Goal: Find specific page/section: Find specific page/section

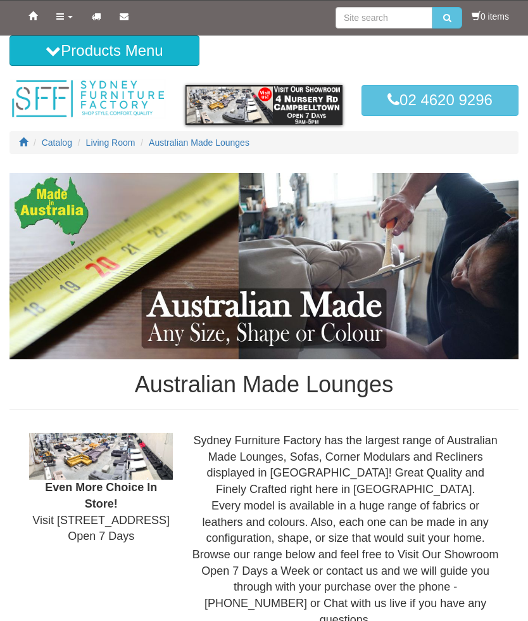
click at [60, 18] on icon at bounding box center [60, 16] width 8 height 9
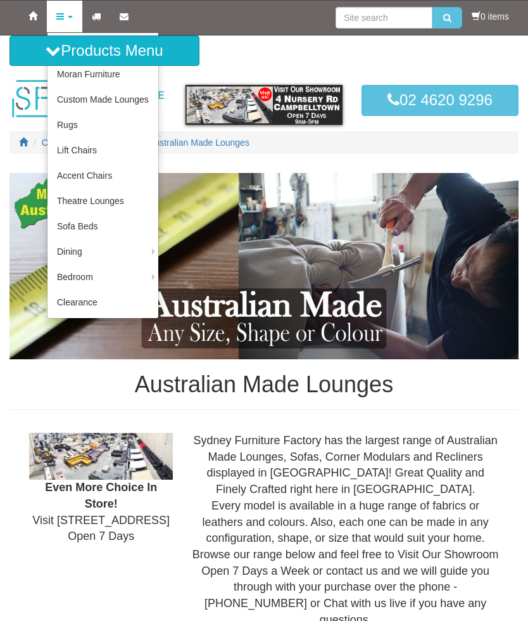
click at [70, 77] on link "Moran Furniture" at bounding box center [103, 73] width 111 height 25
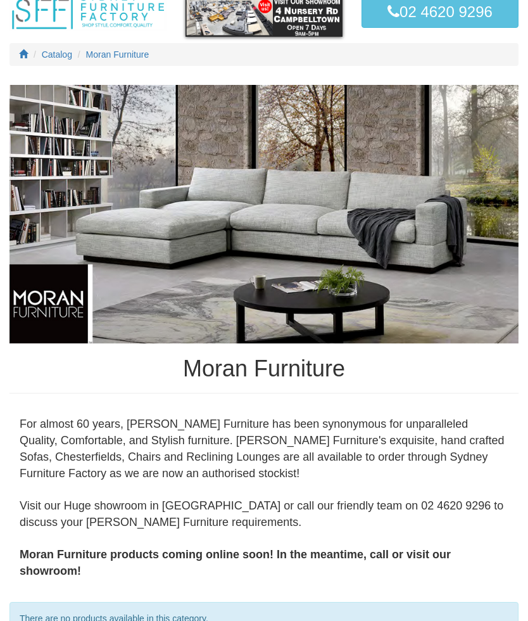
scroll to position [74, 0]
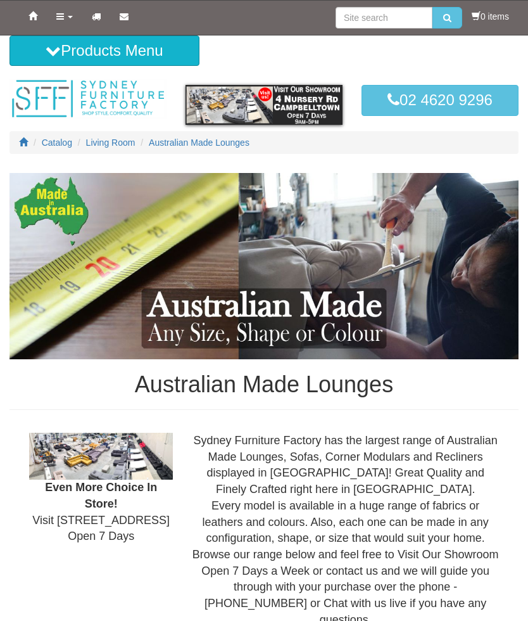
click at [59, 15] on icon at bounding box center [60, 16] width 8 height 9
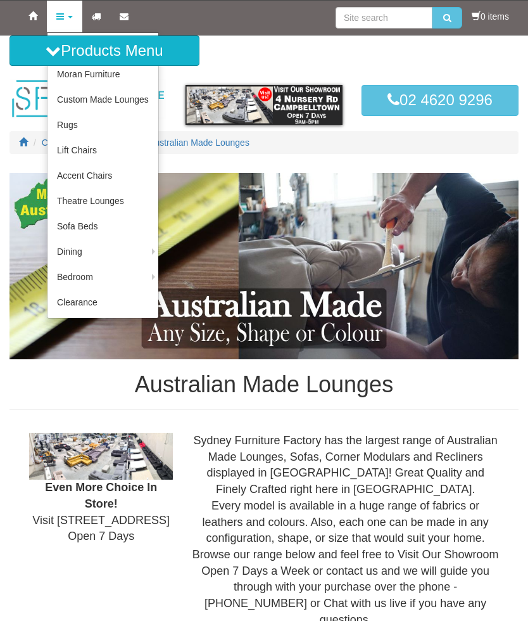
click at [86, 105] on link "Custom Made Lounges" at bounding box center [103, 99] width 111 height 25
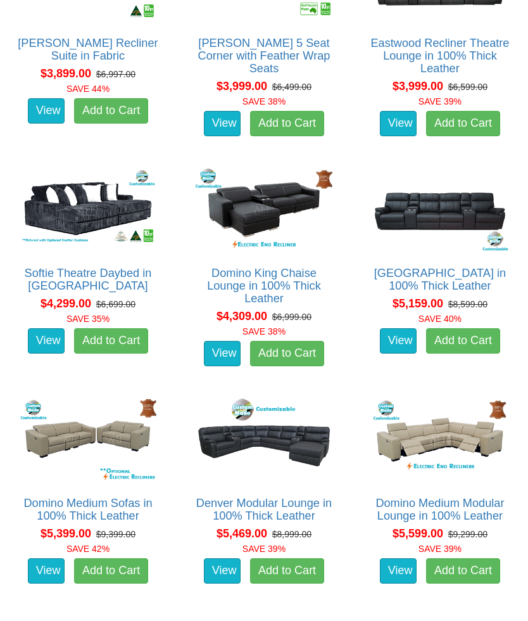
scroll to position [4208, 0]
